Goal: Entertainment & Leisure: Consume media (video, audio)

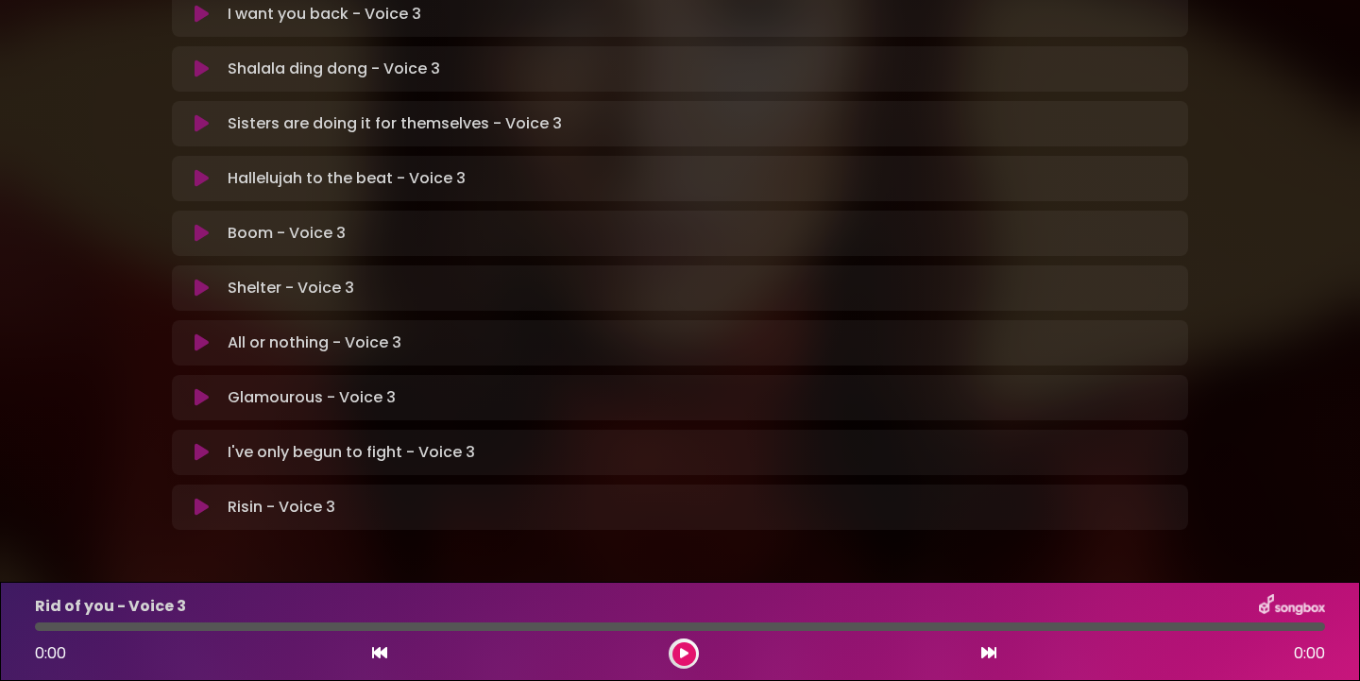
scroll to position [573, 0]
click at [202, 499] on icon at bounding box center [202, 508] width 14 height 19
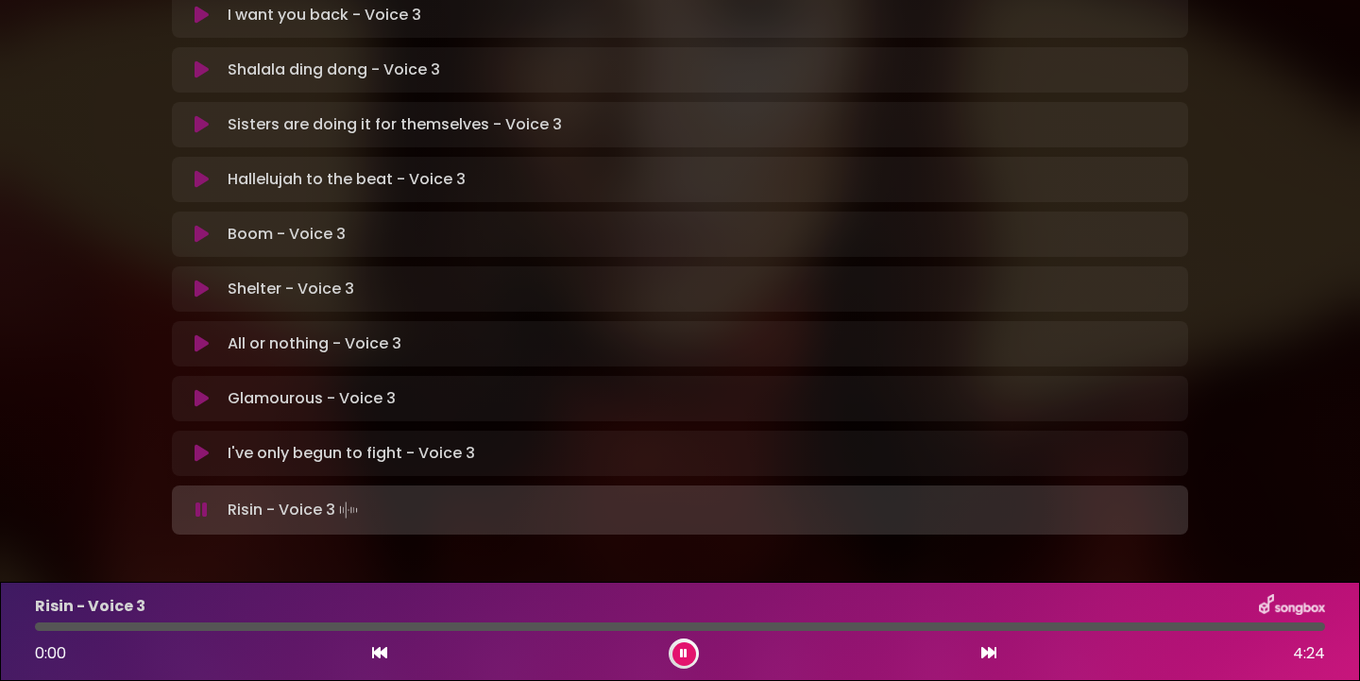
click at [689, 647] on button at bounding box center [685, 654] width 24 height 24
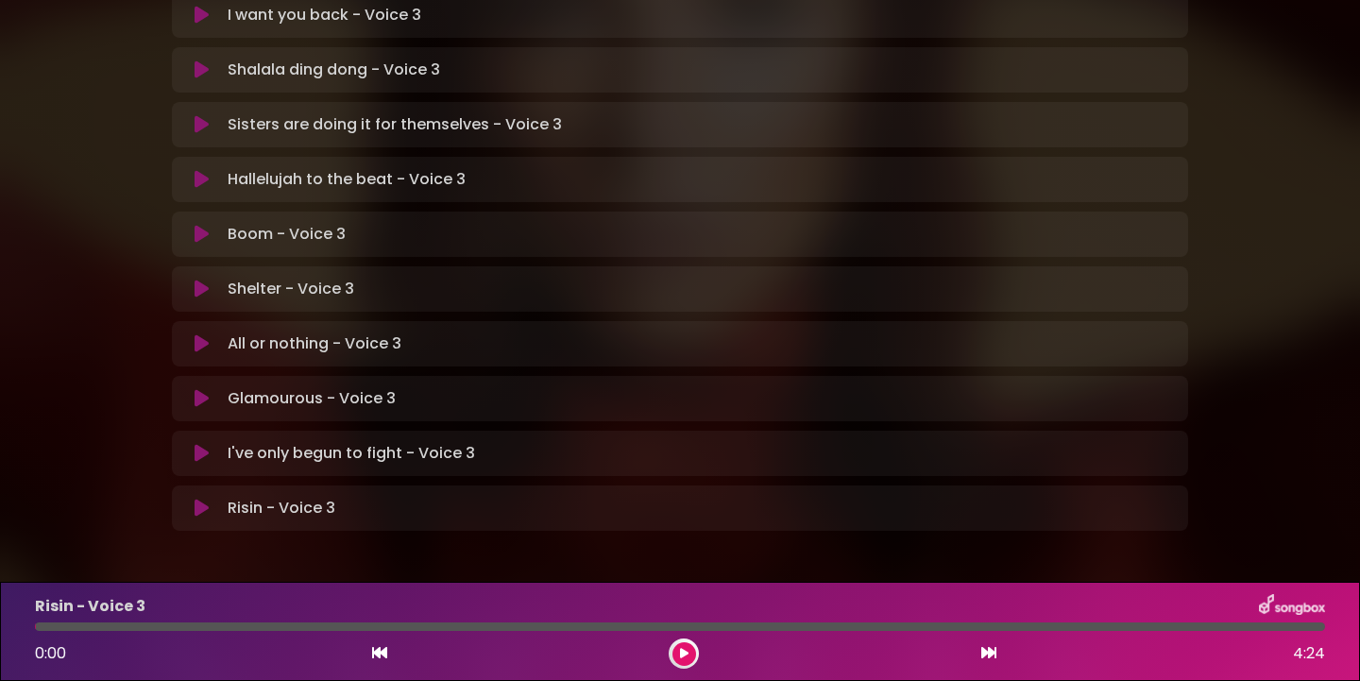
click at [689, 647] on button at bounding box center [685, 654] width 24 height 24
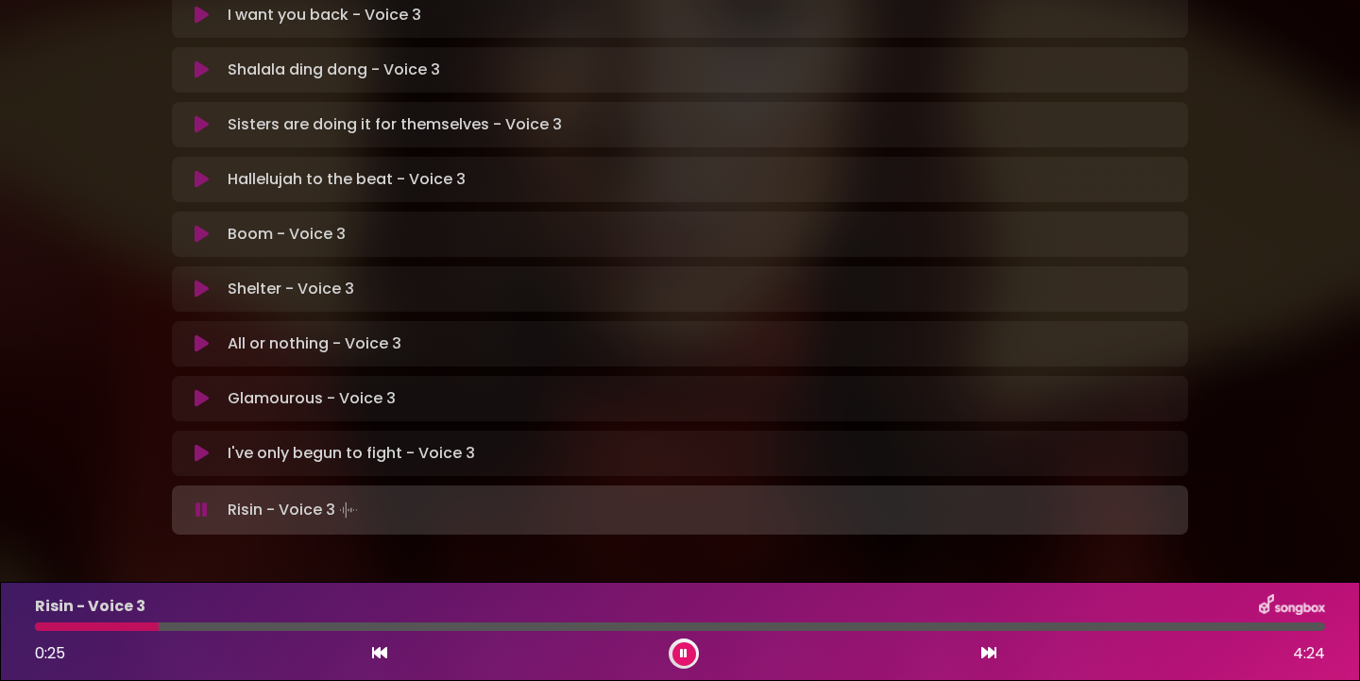
click at [380, 643] on button at bounding box center [379, 653] width 17 height 25
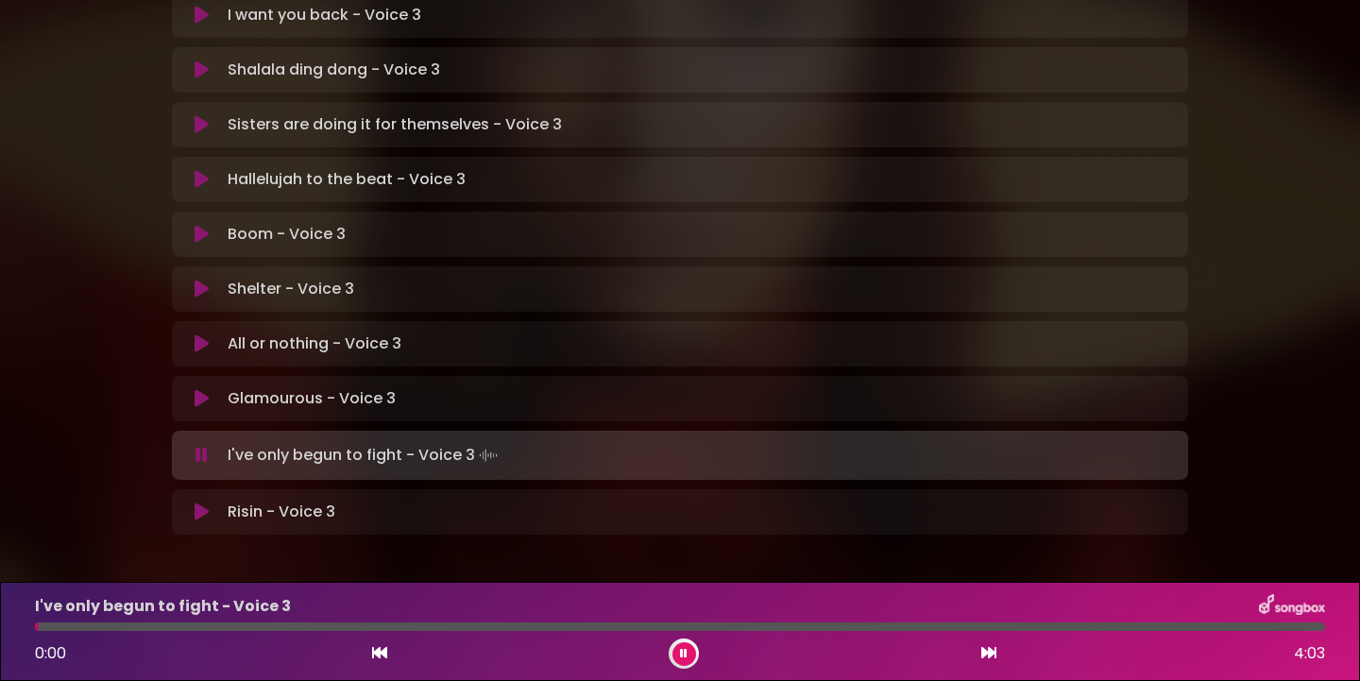
click at [986, 654] on icon at bounding box center [989, 652] width 15 height 15
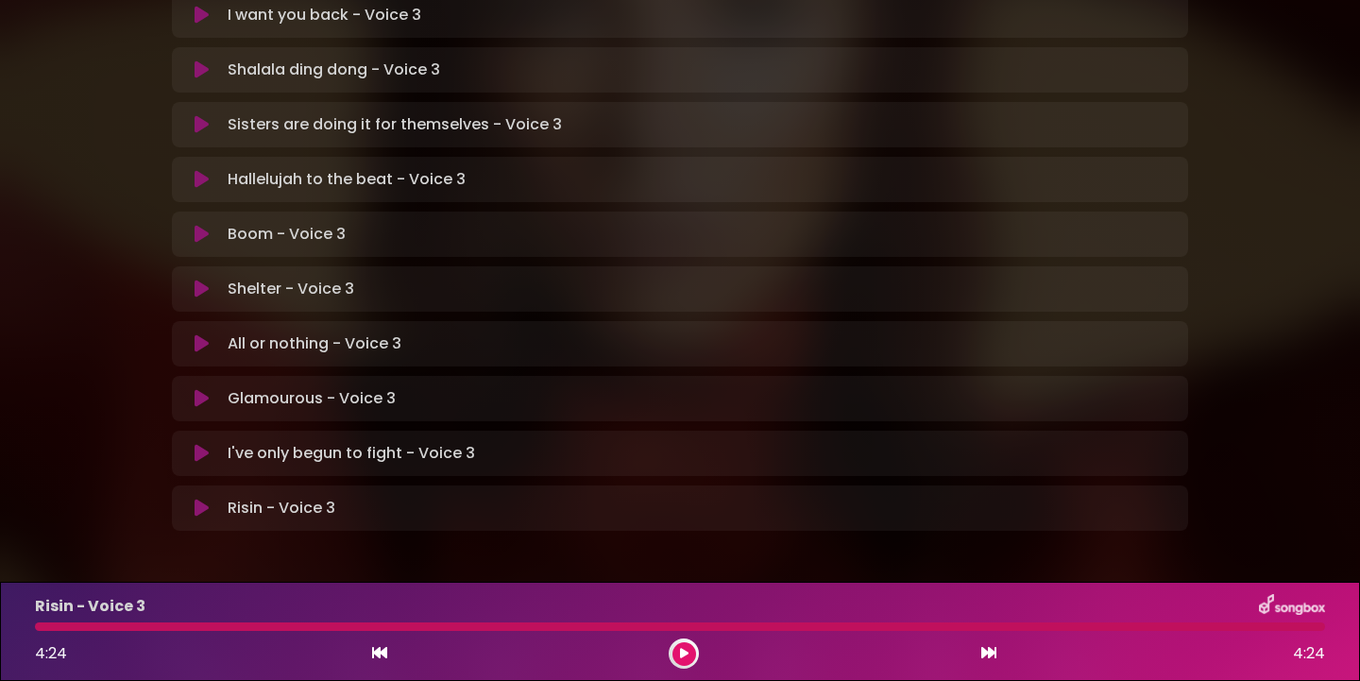
click at [208, 499] on icon at bounding box center [202, 508] width 14 height 19
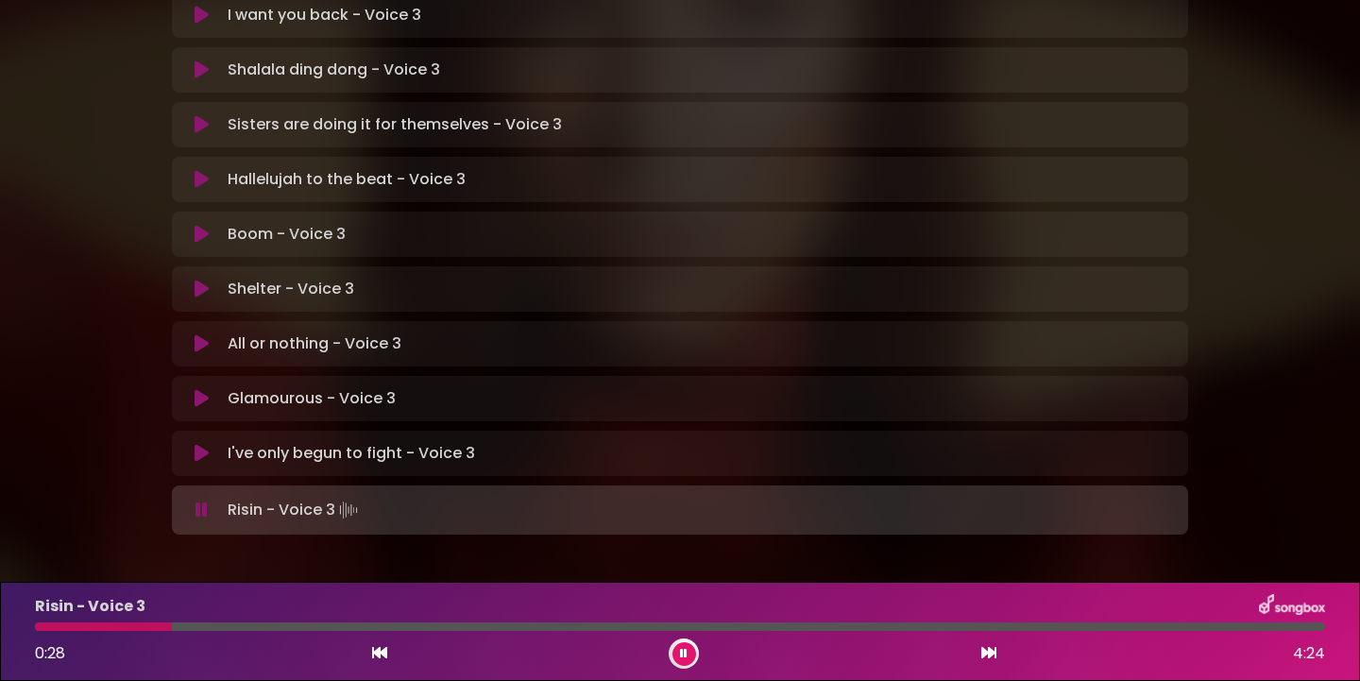
click at [39, 630] on div at bounding box center [103, 627] width 137 height 9
click at [38, 629] on div at bounding box center [127, 627] width 184 height 9
click at [38, 629] on div at bounding box center [113, 627] width 156 height 9
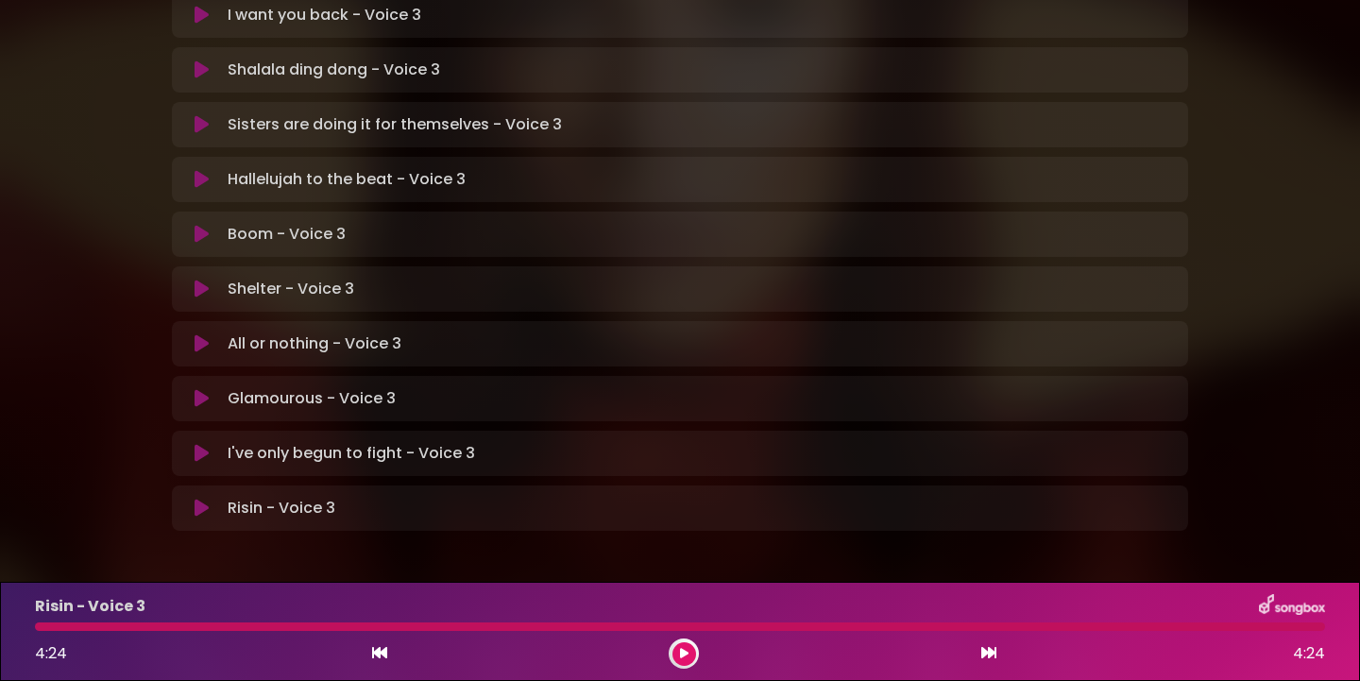
click at [38, 626] on div at bounding box center [680, 627] width 1290 height 9
click at [384, 653] on icon at bounding box center [379, 652] width 15 height 15
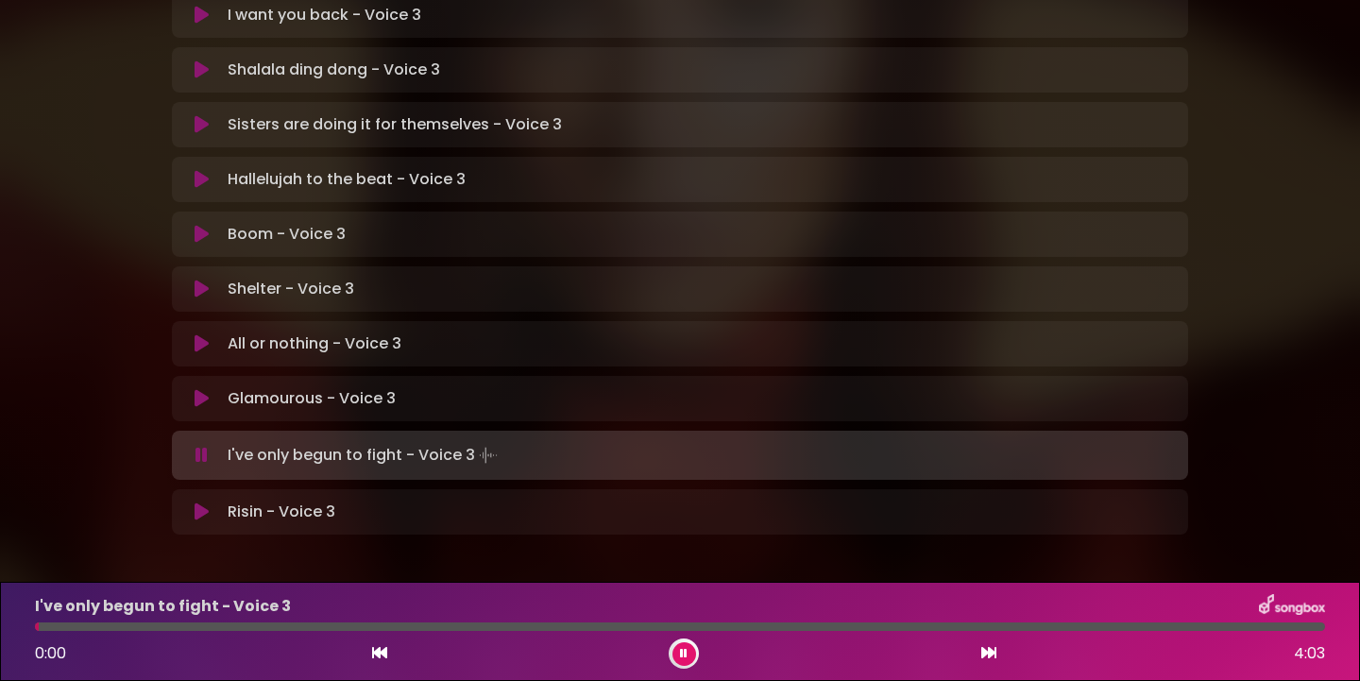
click at [985, 658] on icon at bounding box center [989, 652] width 15 height 15
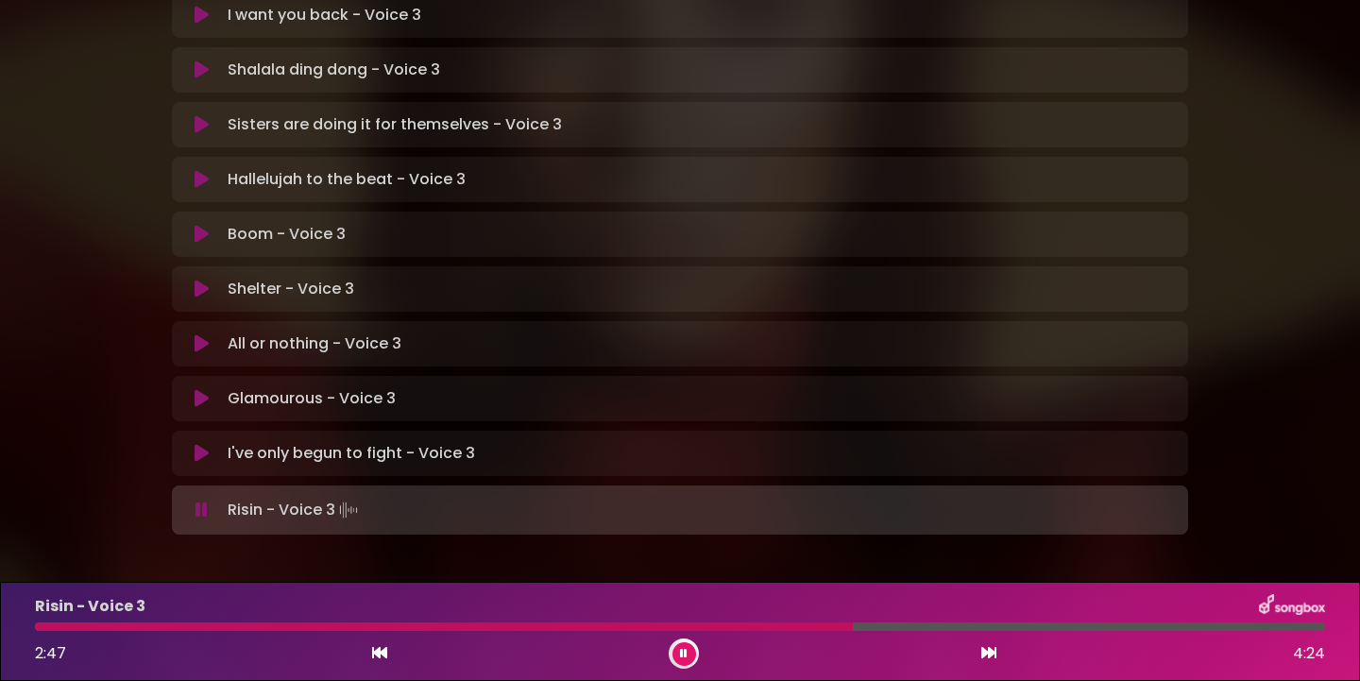
click at [380, 649] on icon at bounding box center [379, 652] width 15 height 15
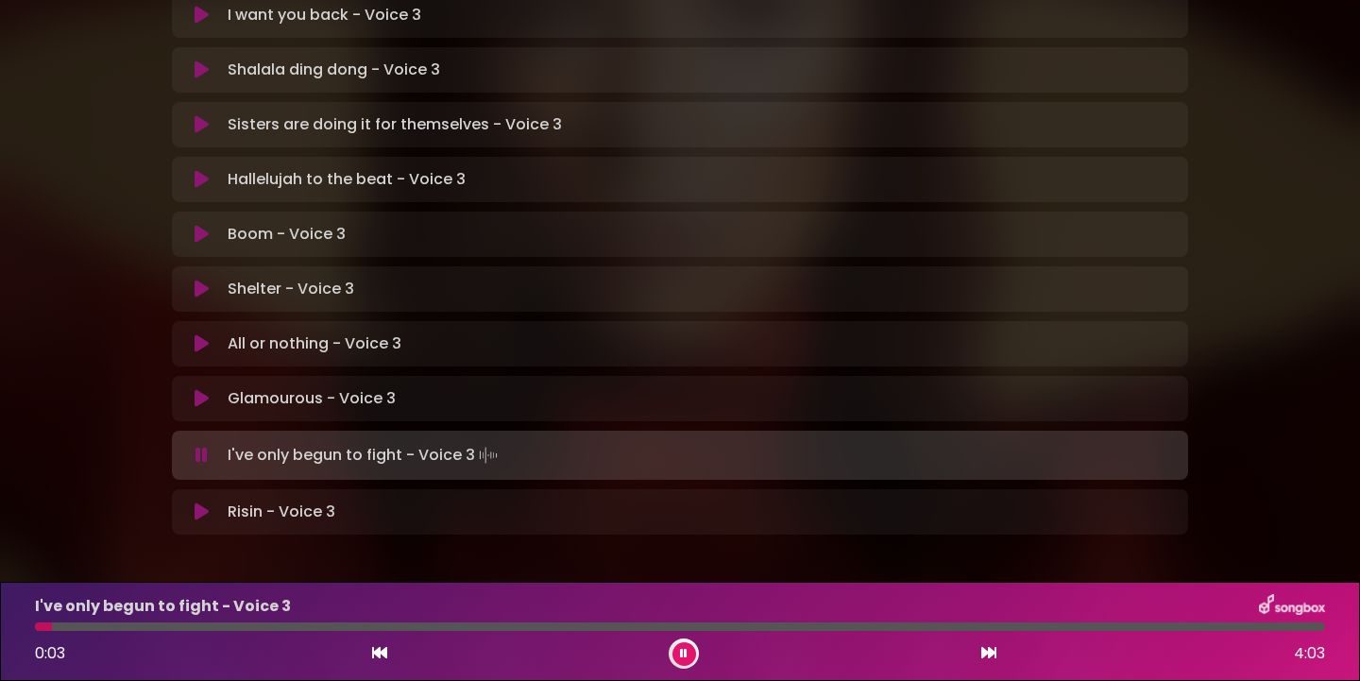
click at [204, 503] on icon at bounding box center [202, 512] width 14 height 19
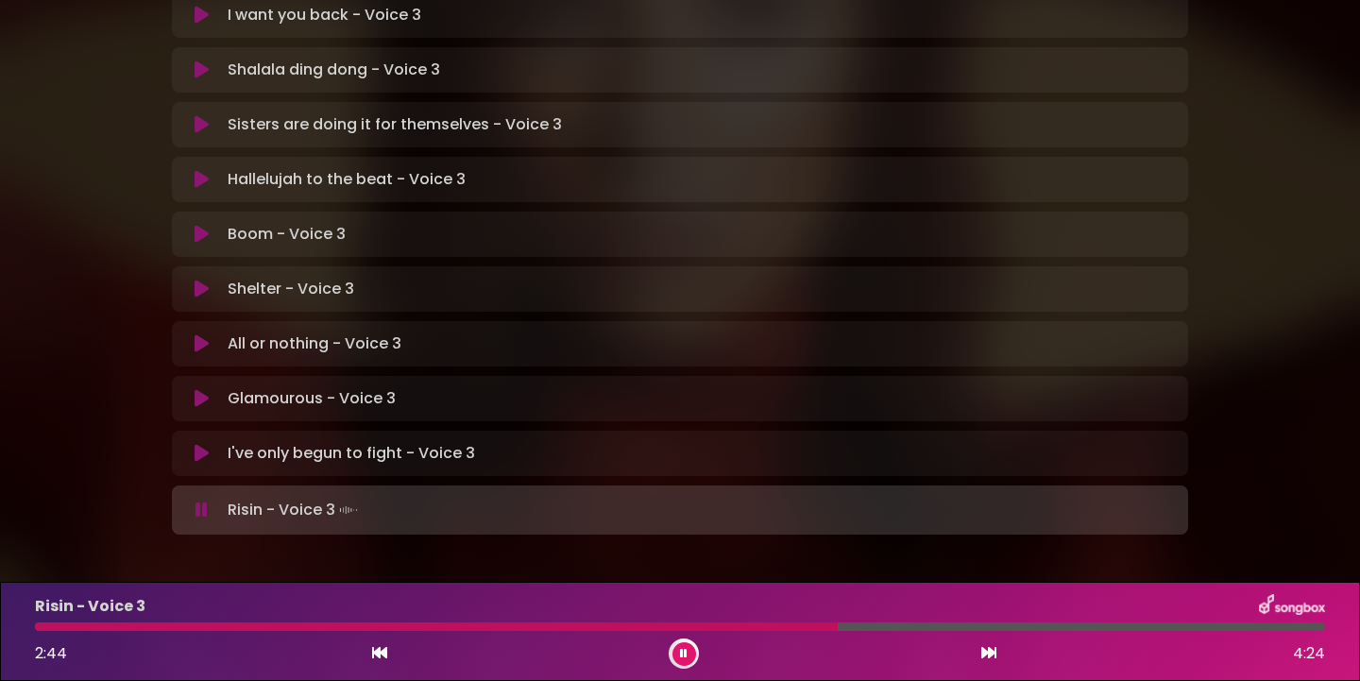
click at [692, 648] on button at bounding box center [685, 654] width 24 height 24
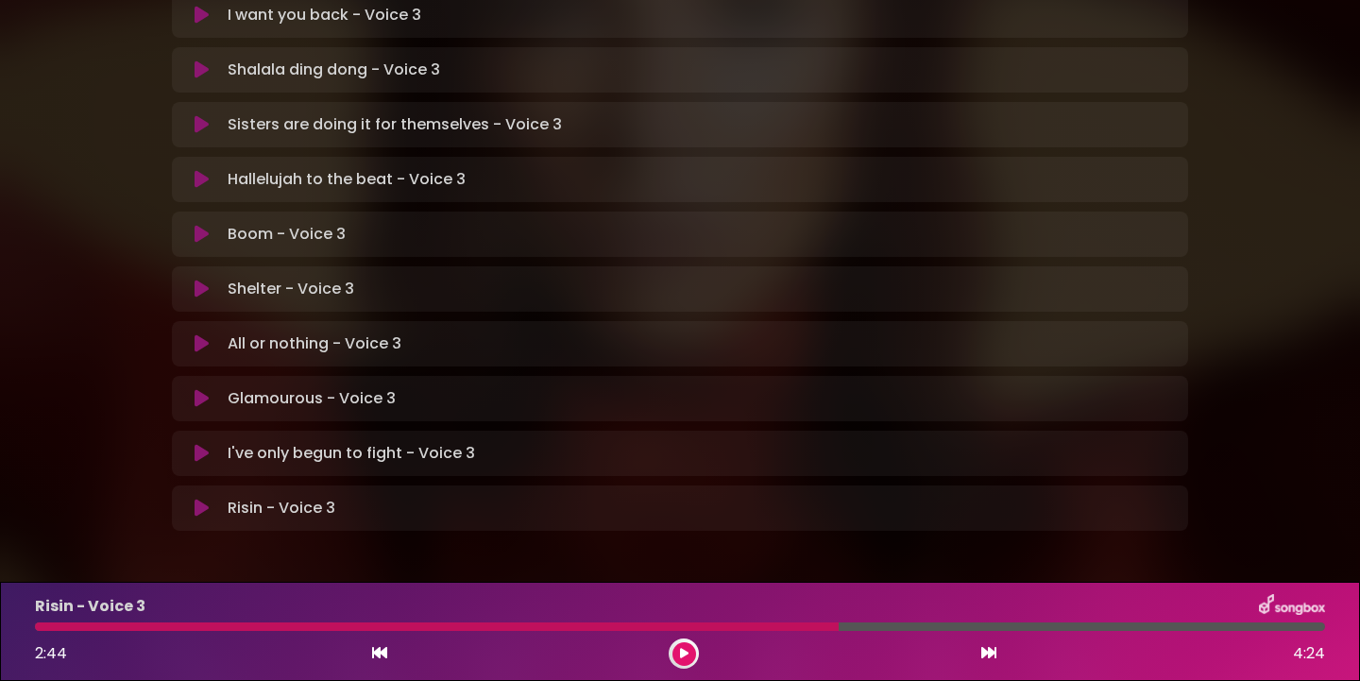
click at [37, 628] on div at bounding box center [437, 627] width 804 height 9
click at [41, 628] on div at bounding box center [437, 627] width 804 height 9
click at [685, 655] on icon at bounding box center [684, 653] width 9 height 11
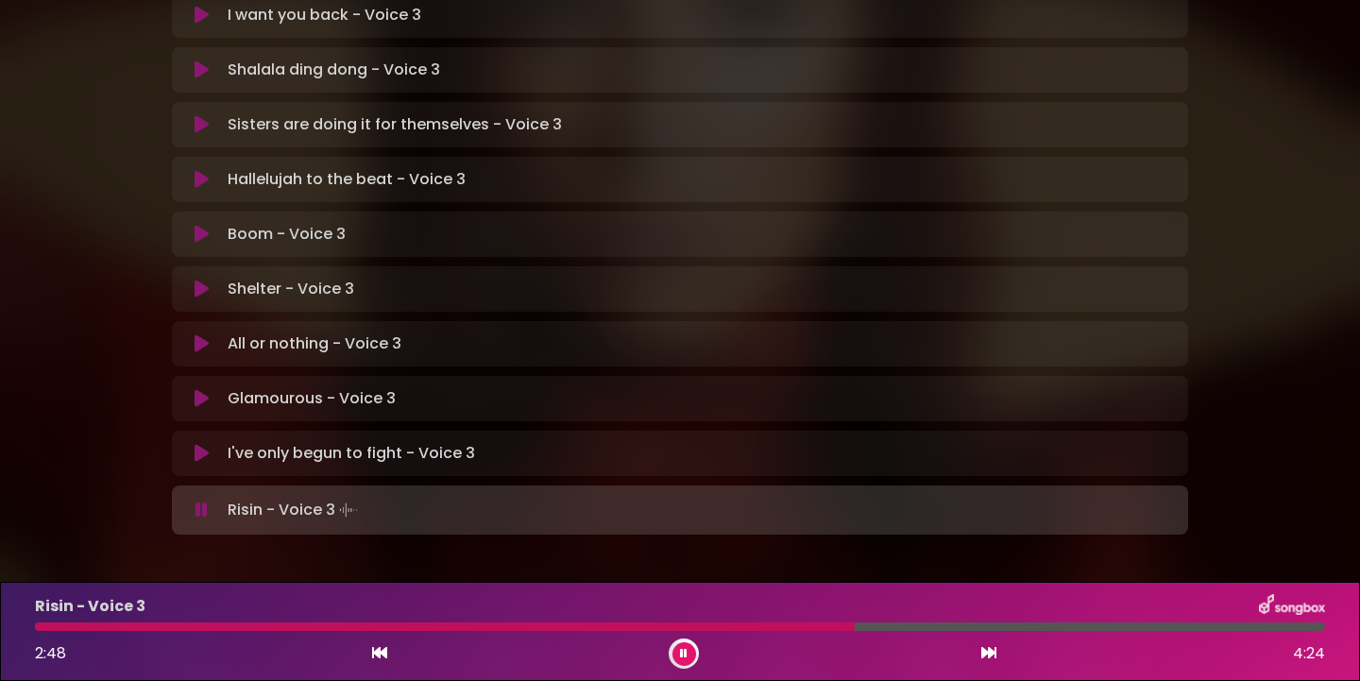
click at [37, 631] on div "Risin - Voice 3 2:48 4:24" at bounding box center [680, 631] width 1313 height 75
click at [37, 629] on div at bounding box center [452, 627] width 834 height 9
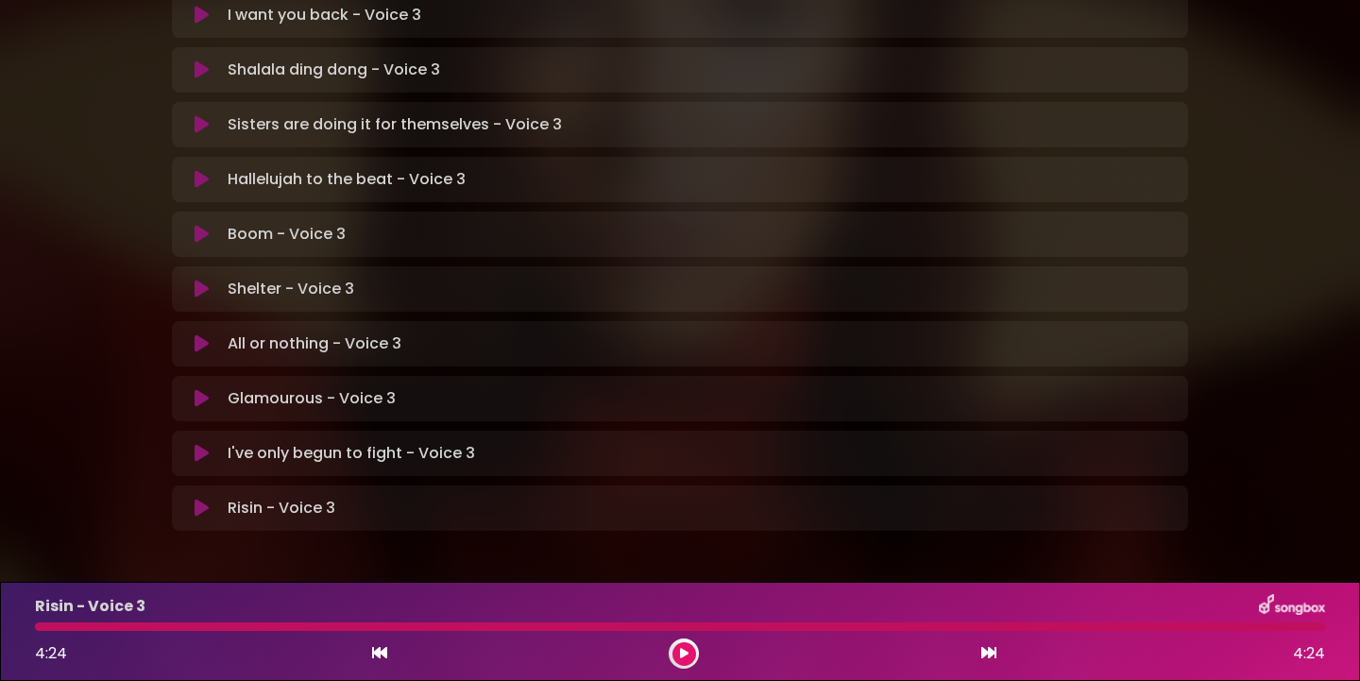
click at [38, 630] on div at bounding box center [680, 627] width 1290 height 9
click at [684, 649] on icon at bounding box center [684, 653] width 9 height 11
click at [202, 444] on icon at bounding box center [202, 453] width 14 height 19
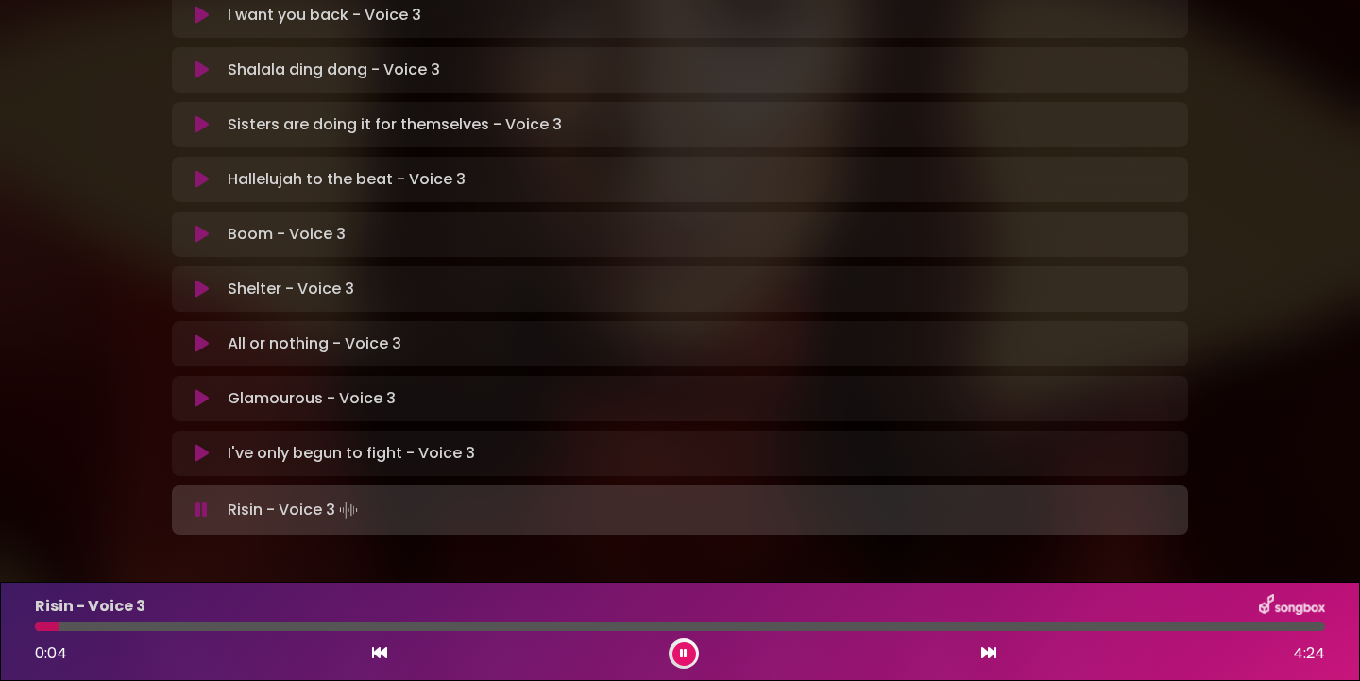
click at [197, 444] on icon at bounding box center [202, 453] width 14 height 19
click at [681, 656] on icon at bounding box center [684, 653] width 8 height 11
